Goal: Check status: Check status

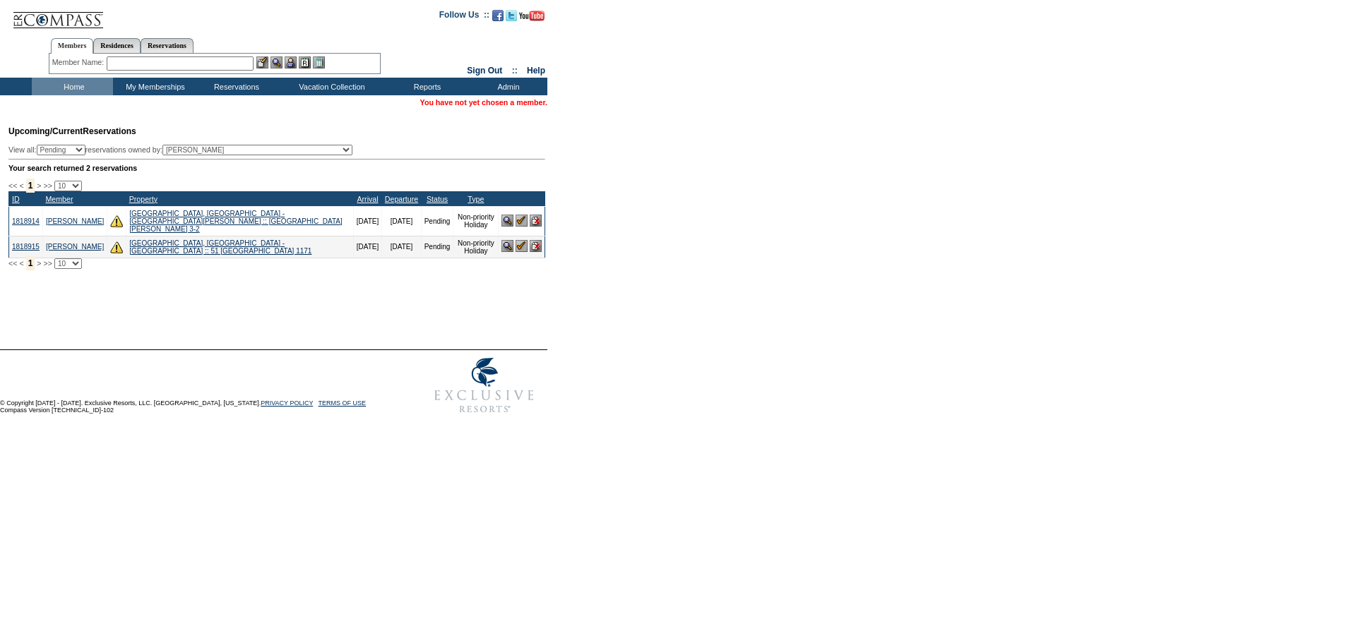
click at [214, 64] on input "text" at bounding box center [180, 63] width 147 height 14
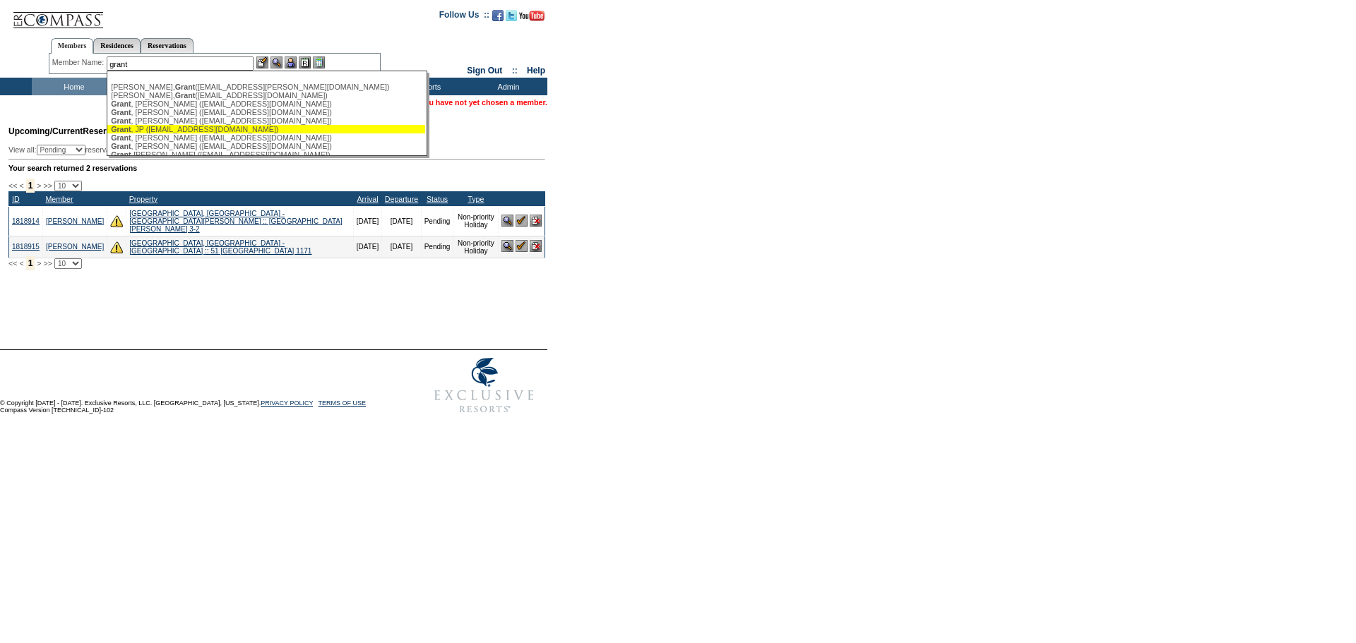
click at [227, 133] on div "Grant , JP (jpgrant@grantcapitalmgmt.com)" at bounding box center [266, 129] width 311 height 8
type input "Grant, JP (jpgrant@grantcapitalmgmt.com)"
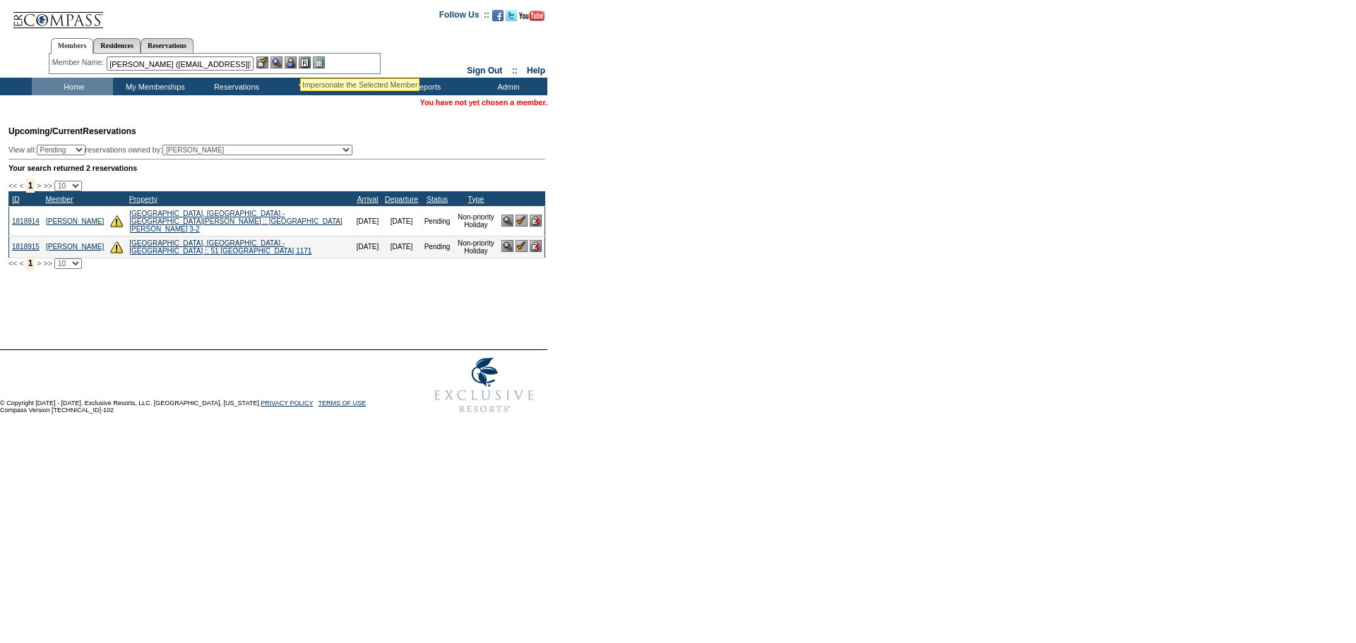
click at [297, 61] on img at bounding box center [291, 62] width 12 height 12
click at [275, 65] on img at bounding box center [276, 62] width 12 height 12
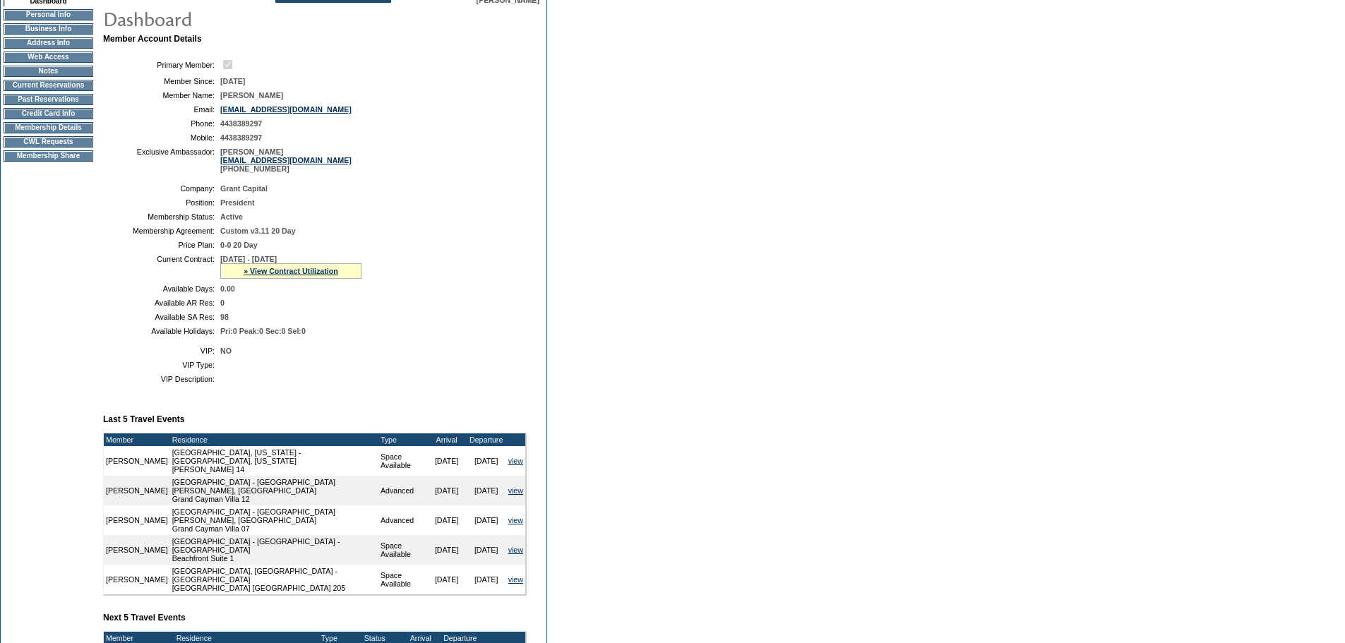
scroll to position [282, 0]
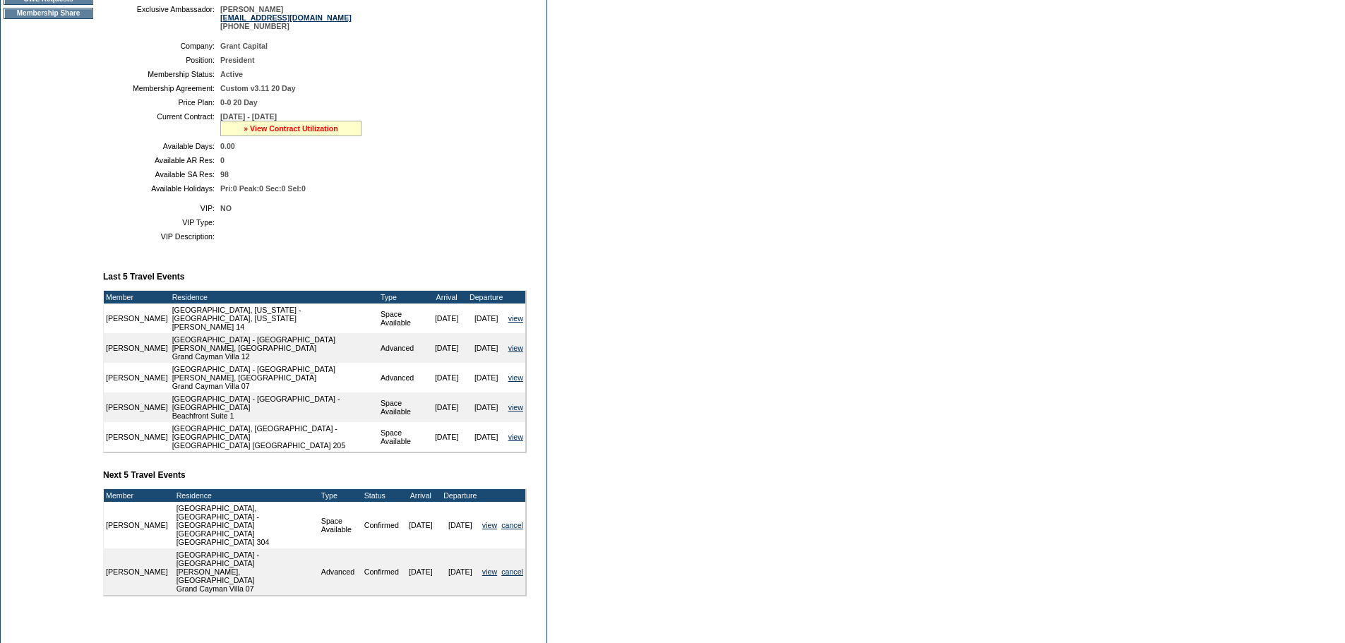
click at [323, 133] on link "» View Contract Utilization" at bounding box center [291, 128] width 95 height 8
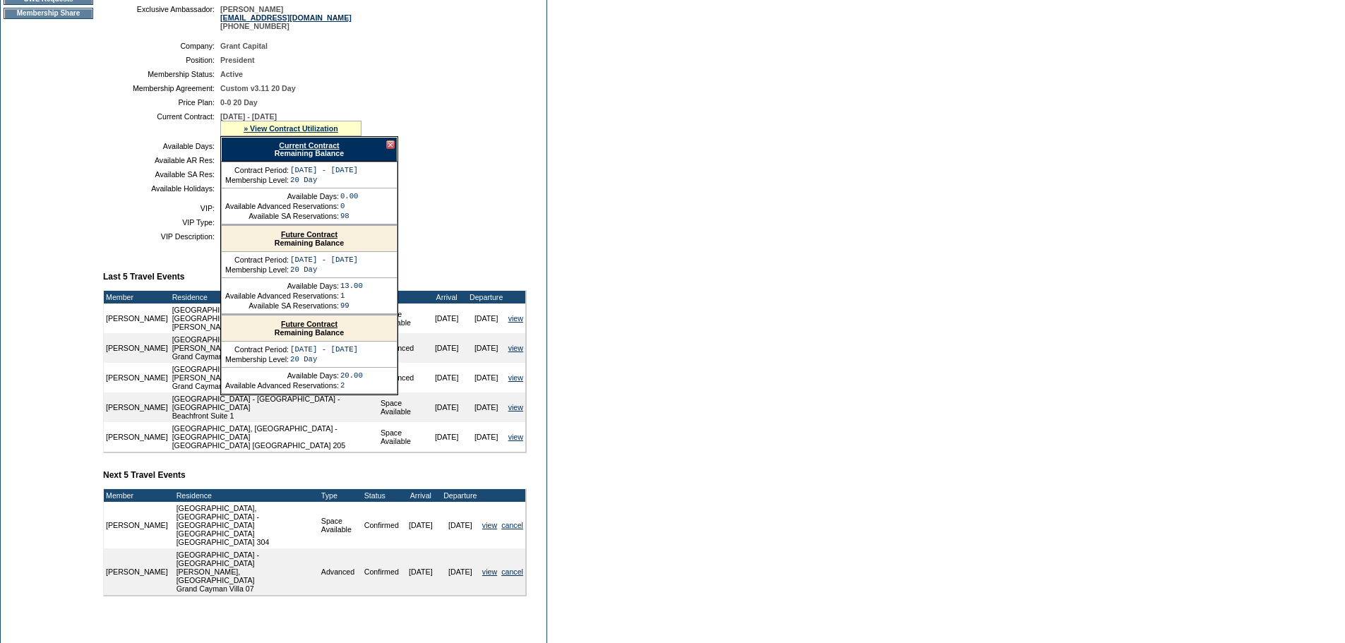
click at [313, 150] on link "Current Contract" at bounding box center [309, 145] width 60 height 8
click at [319, 241] on div "Future Contract Remaining Balance" at bounding box center [309, 239] width 175 height 26
click at [759, 279] on form "Follow Us ::" at bounding box center [672, 223] width 1345 height 1010
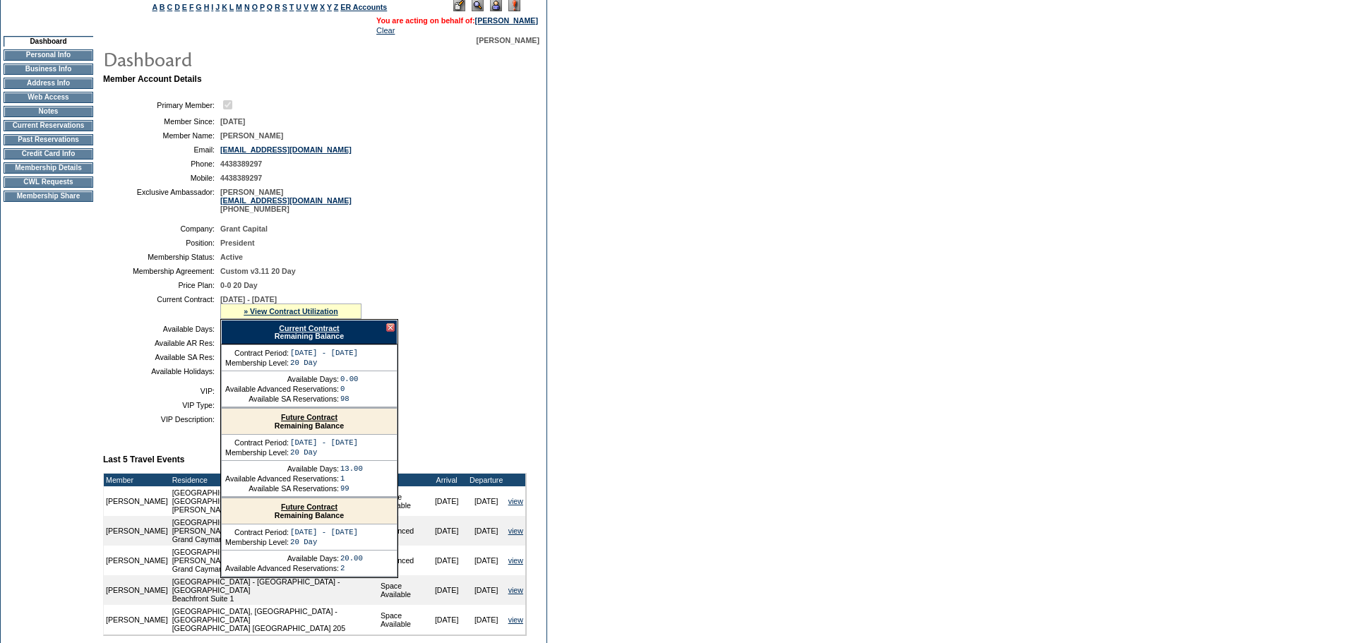
scroll to position [0, 0]
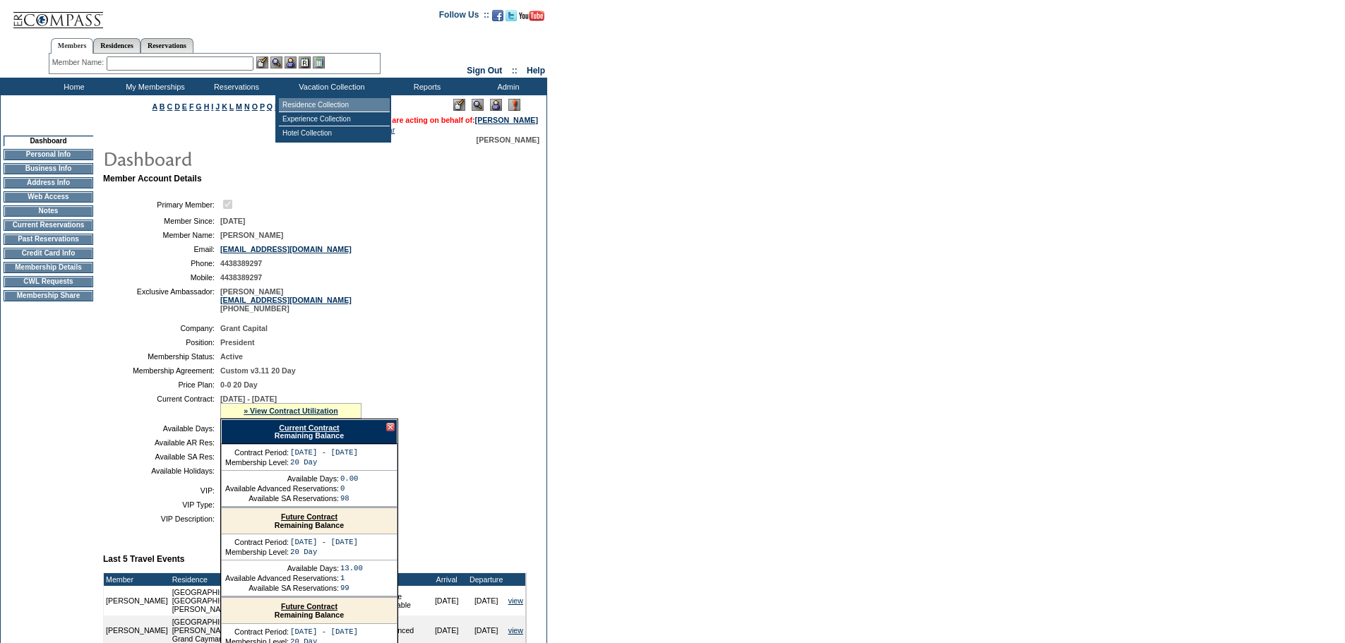
click at [321, 104] on td "Residence Collection" at bounding box center [334, 105] width 111 height 14
